Goal: Information Seeking & Learning: Learn about a topic

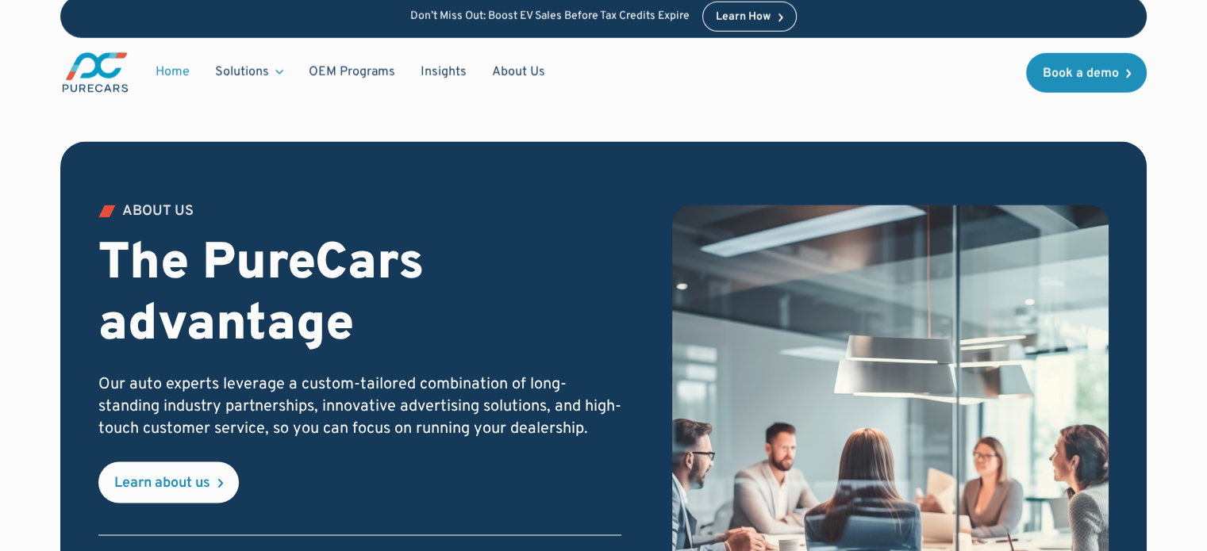
scroll to position [2459, 0]
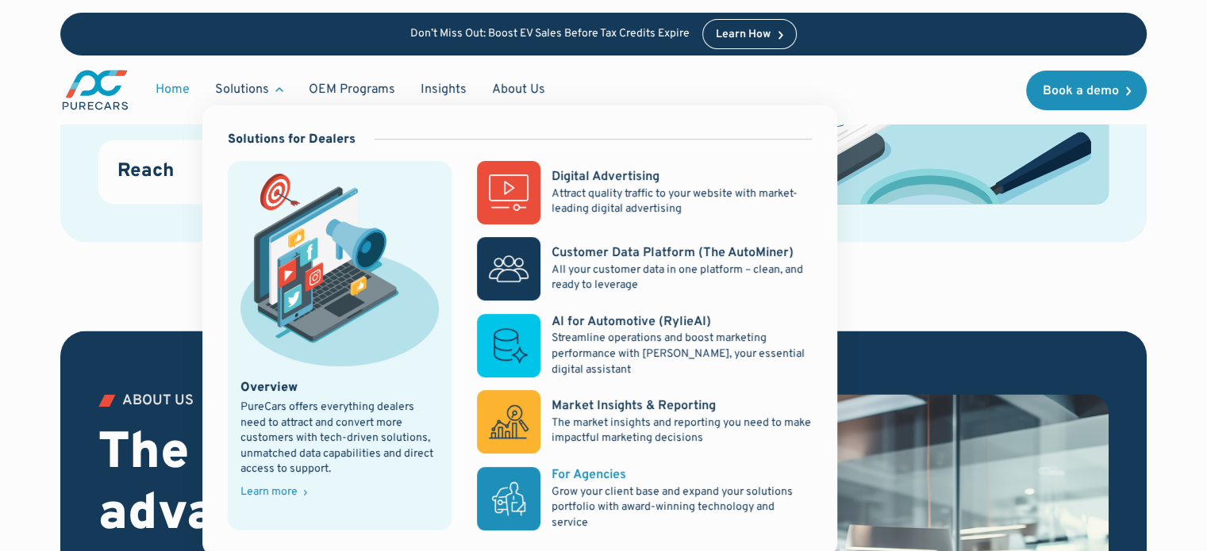
click at [623, 493] on p "Grow your client base and expand your solutions portfolio with award-winning te…" at bounding box center [681, 508] width 260 height 47
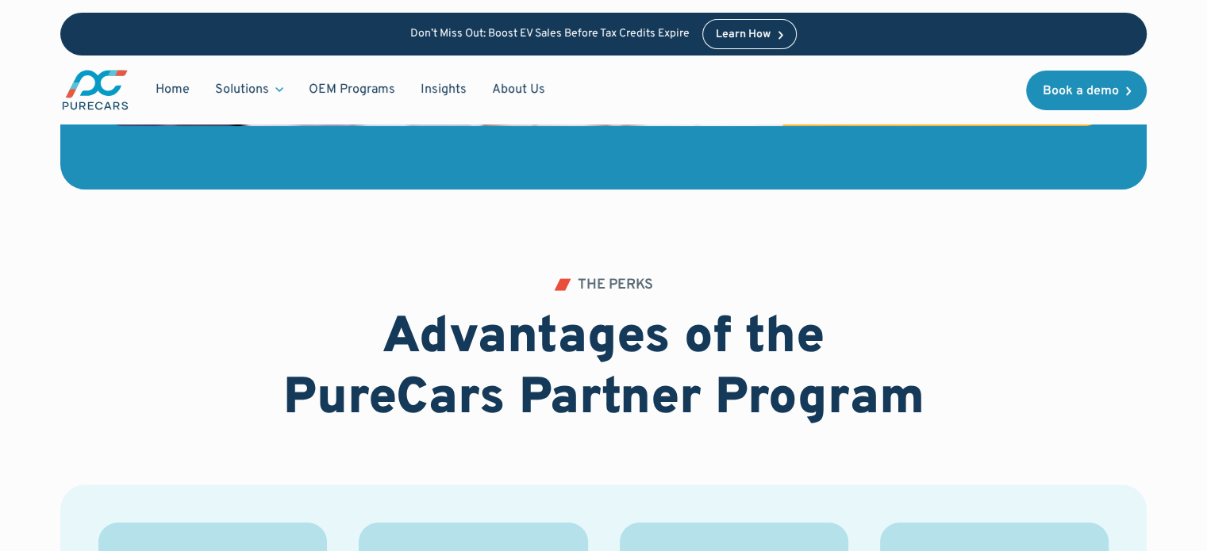
scroll to position [1428, 0]
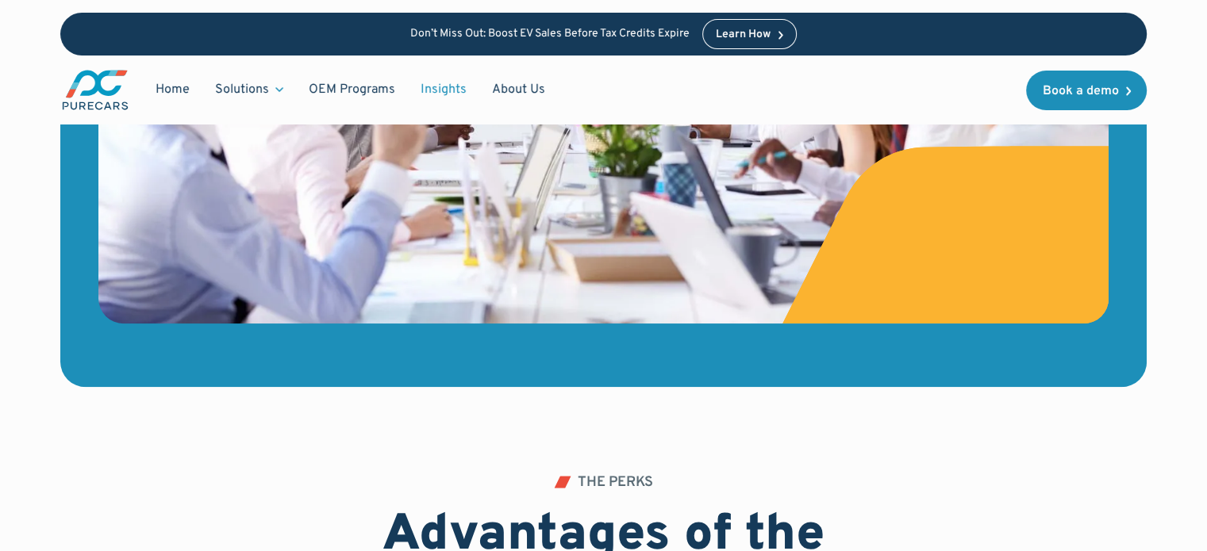
click at [435, 80] on link "Insights" at bounding box center [443, 90] width 71 height 30
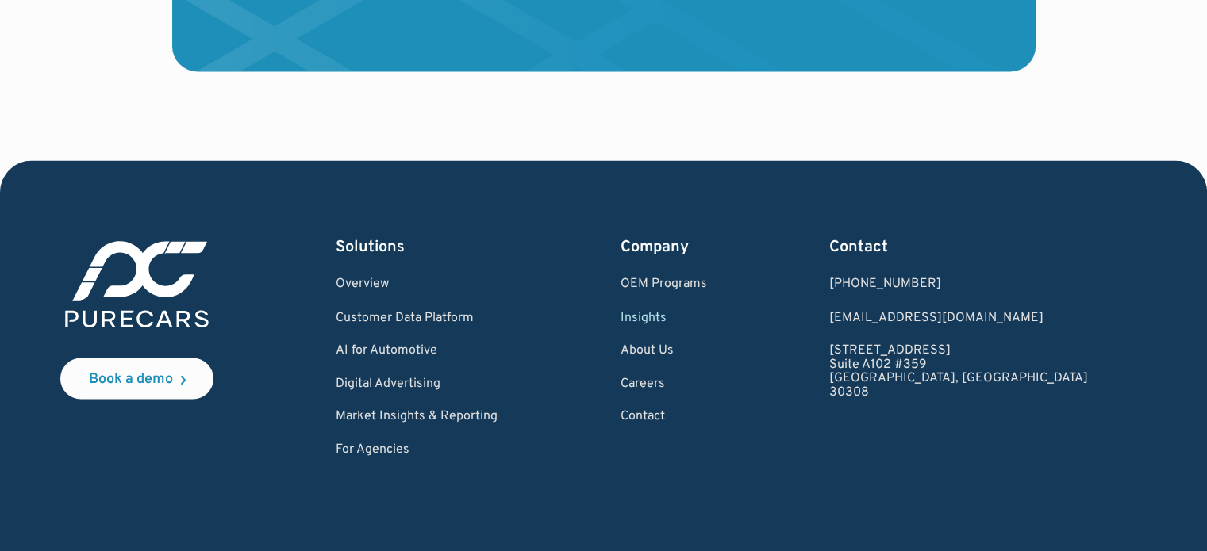
scroll to position [2721, 0]
